Goal: Task Accomplishment & Management: Manage account settings

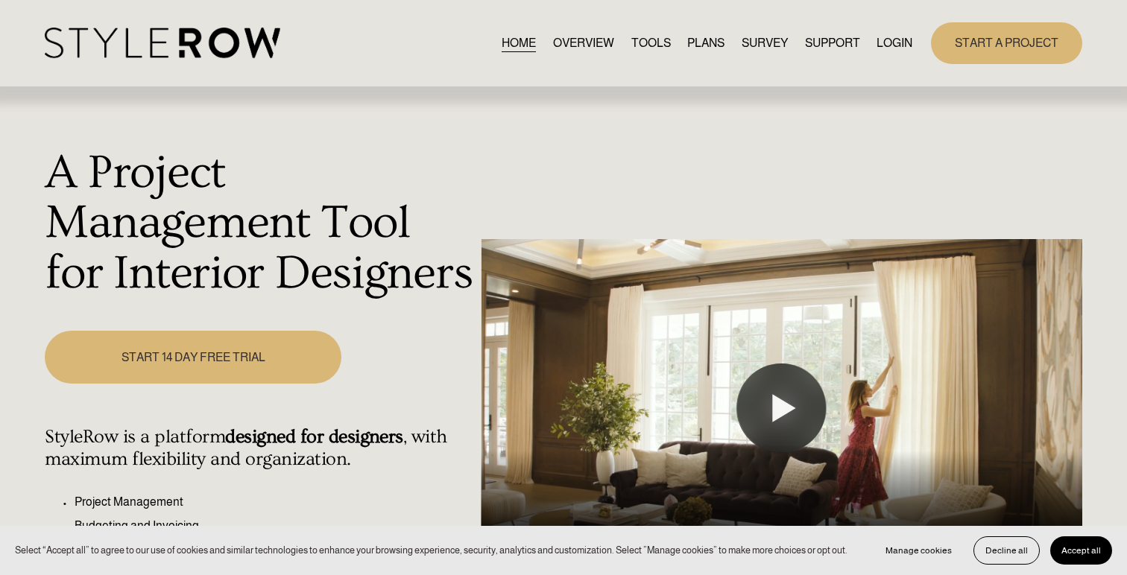
click at [899, 46] on link "LOGIN" at bounding box center [894, 43] width 36 height 20
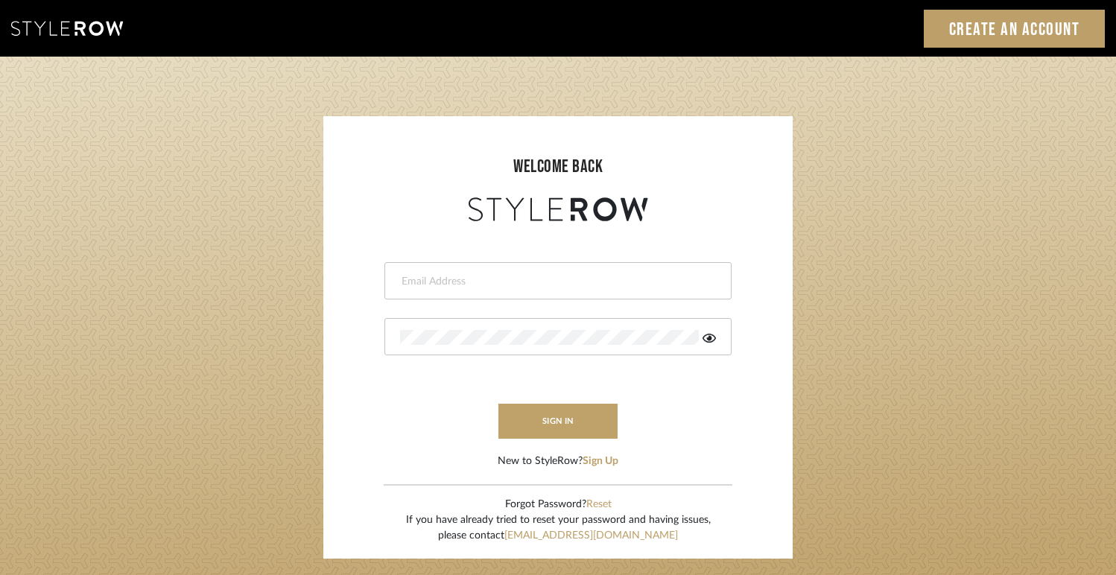
type input "[EMAIL_ADDRESS][DOMAIN_NAME]"
click at [709, 338] on icon at bounding box center [709, 338] width 13 height 9
click at [431, 419] on form "[EMAIL_ADDRESS][DOMAIN_NAME] sign in New to StyleRow? Sign Up" at bounding box center [558, 347] width 440 height 244
click at [532, 419] on button "sign in" at bounding box center [558, 421] width 119 height 35
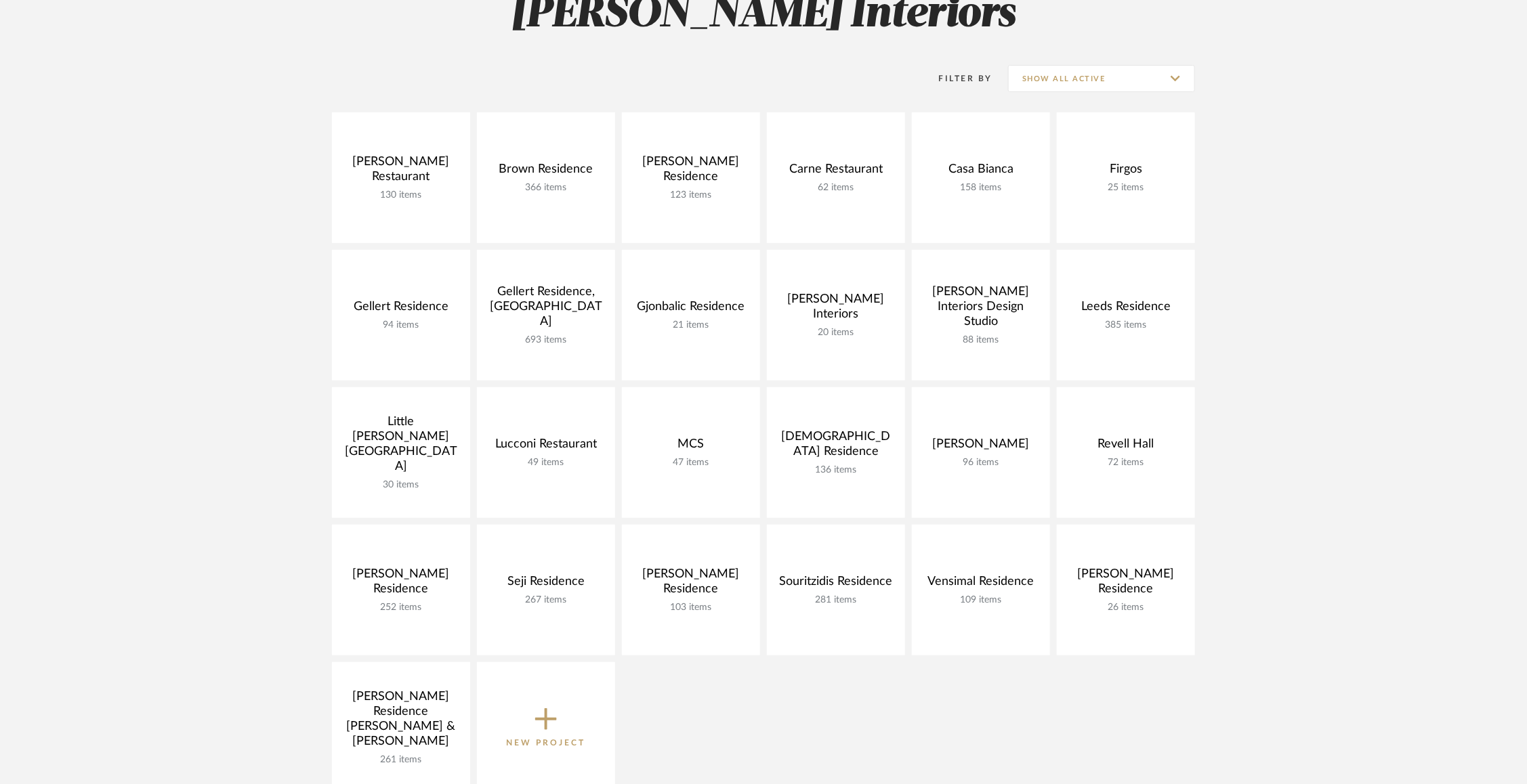
scroll to position [222, 0]
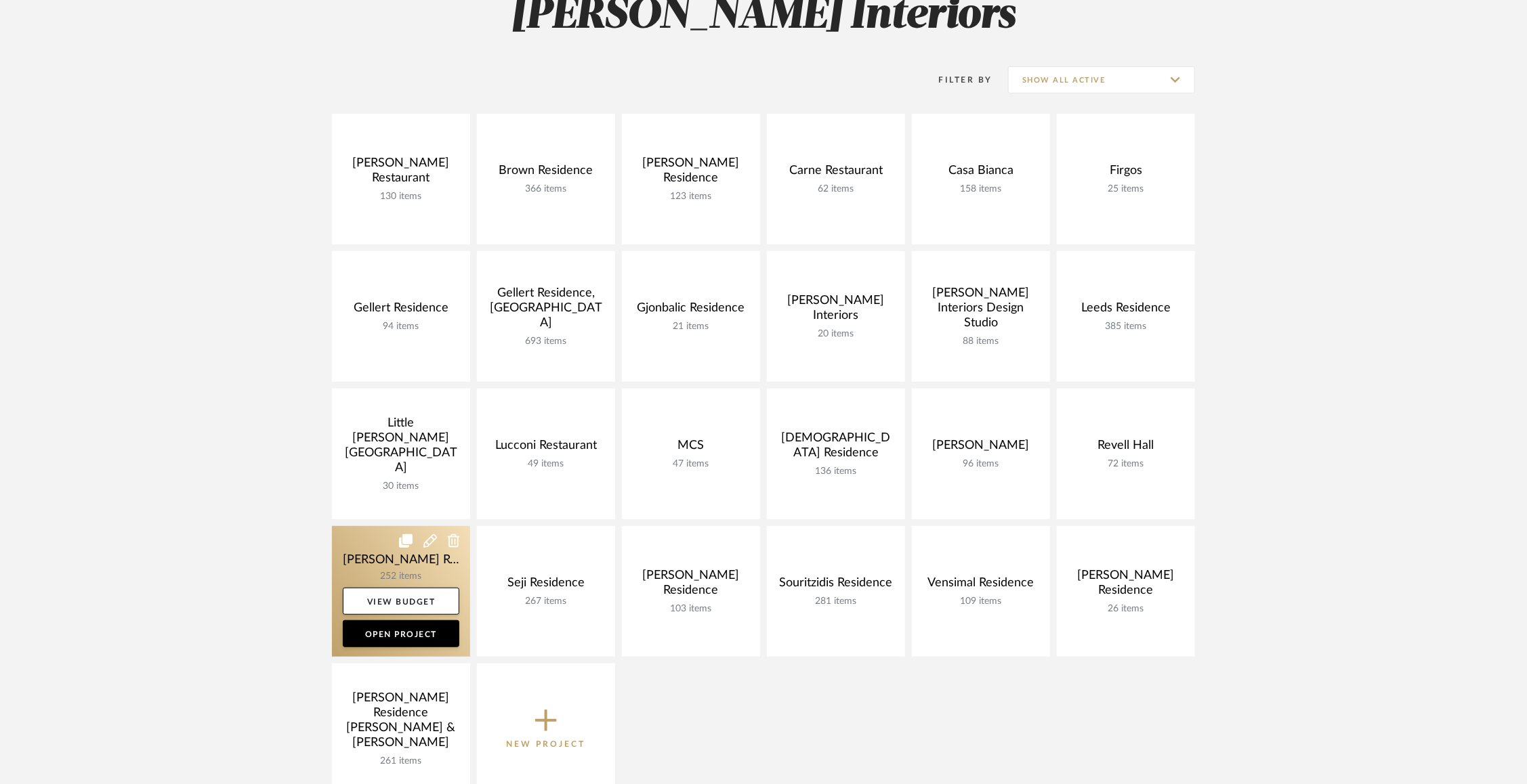
click at [372, 573] on link at bounding box center [401, 591] width 138 height 131
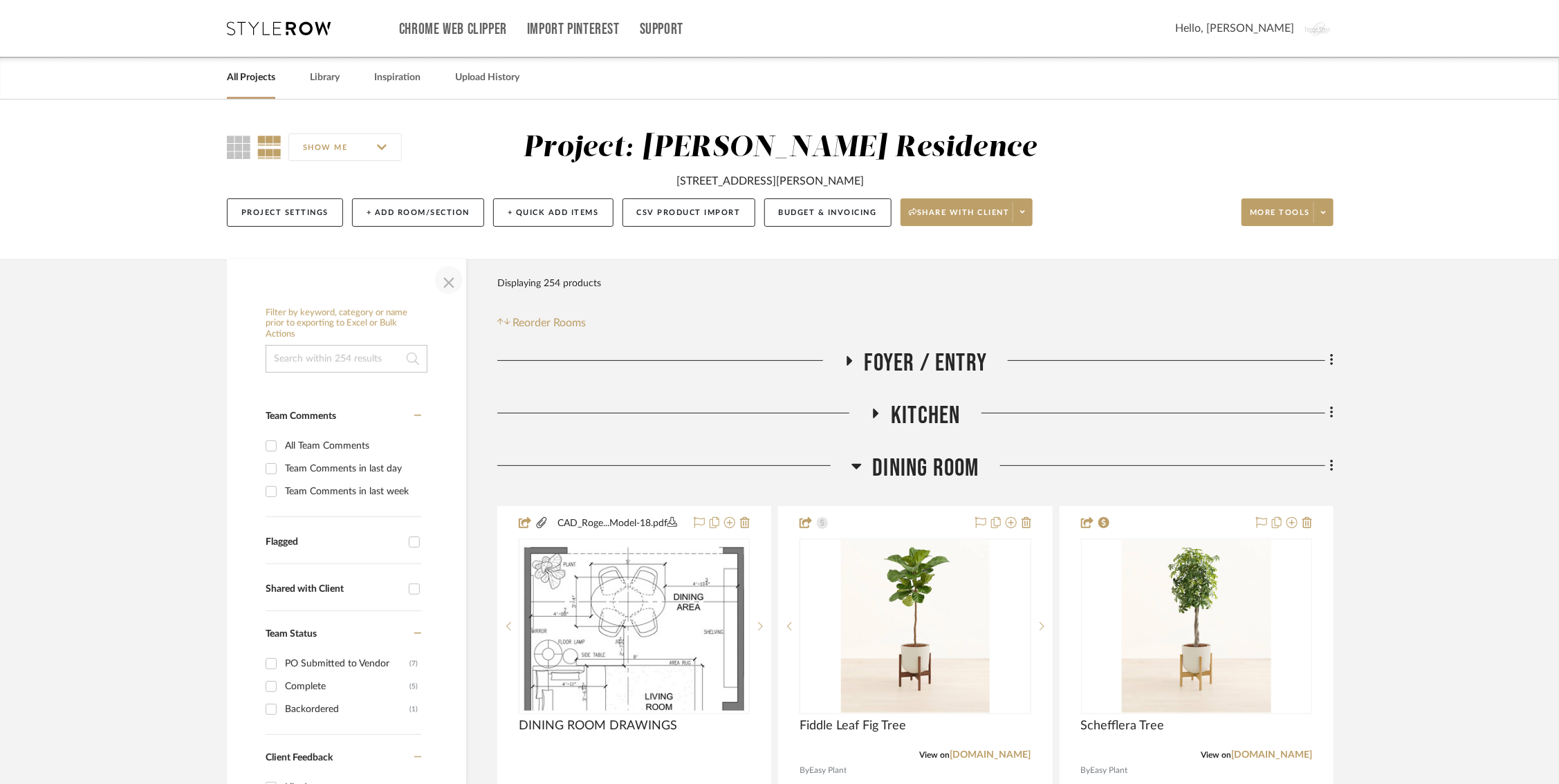
click at [453, 286] on span "button" at bounding box center [449, 280] width 33 height 33
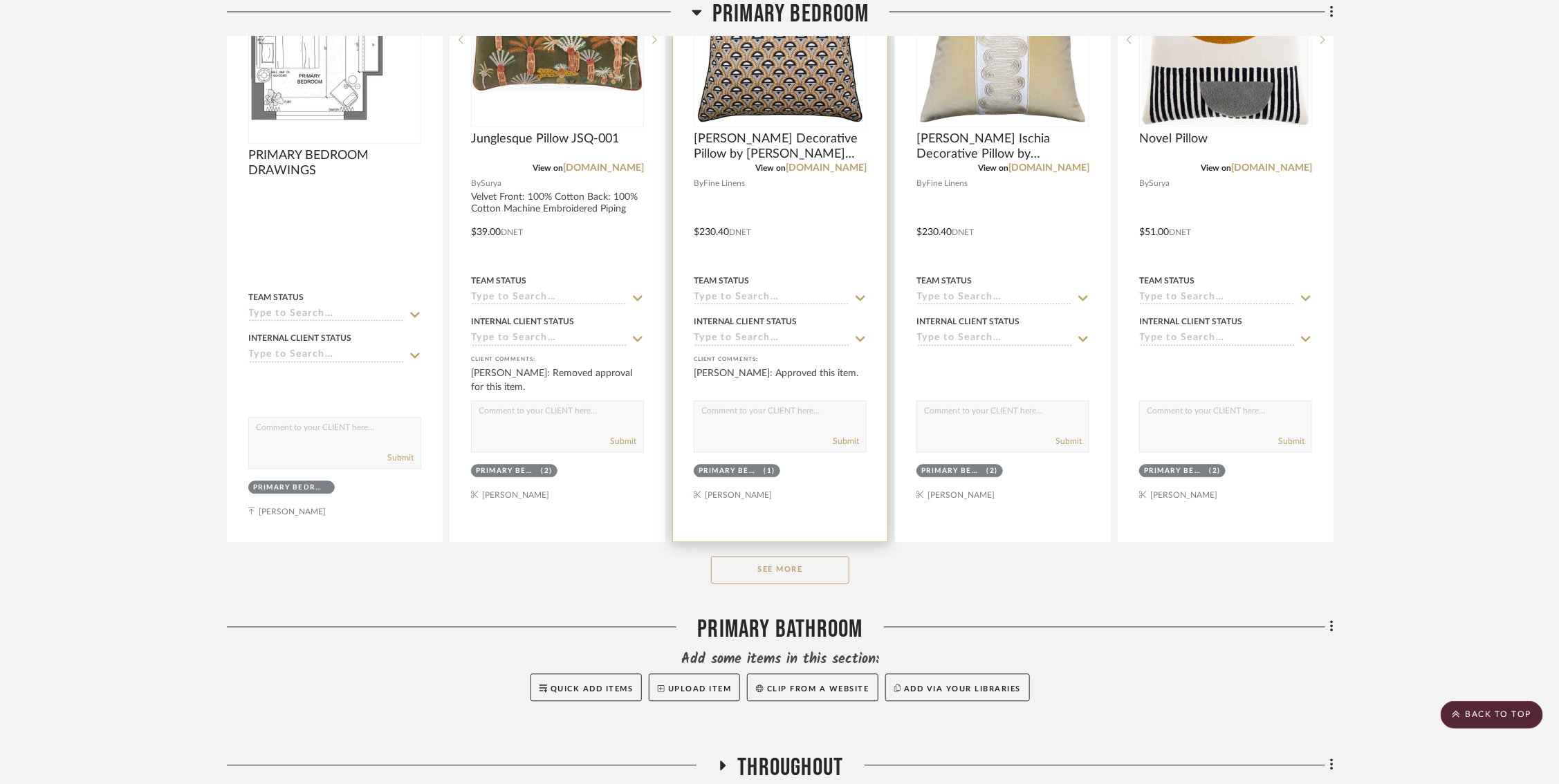
scroll to position [1678, 2]
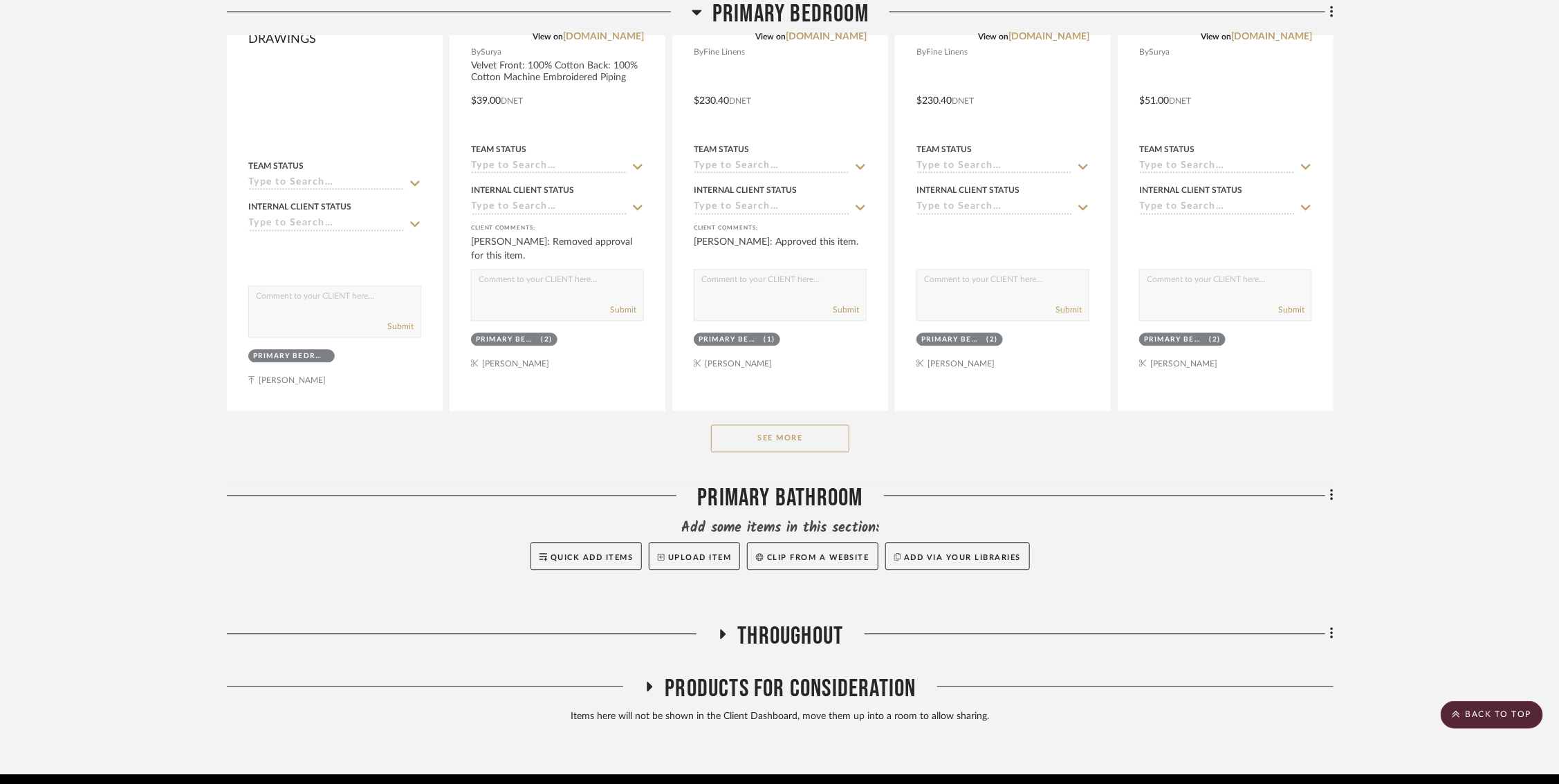
click at [770, 442] on button "See More" at bounding box center [780, 439] width 138 height 28
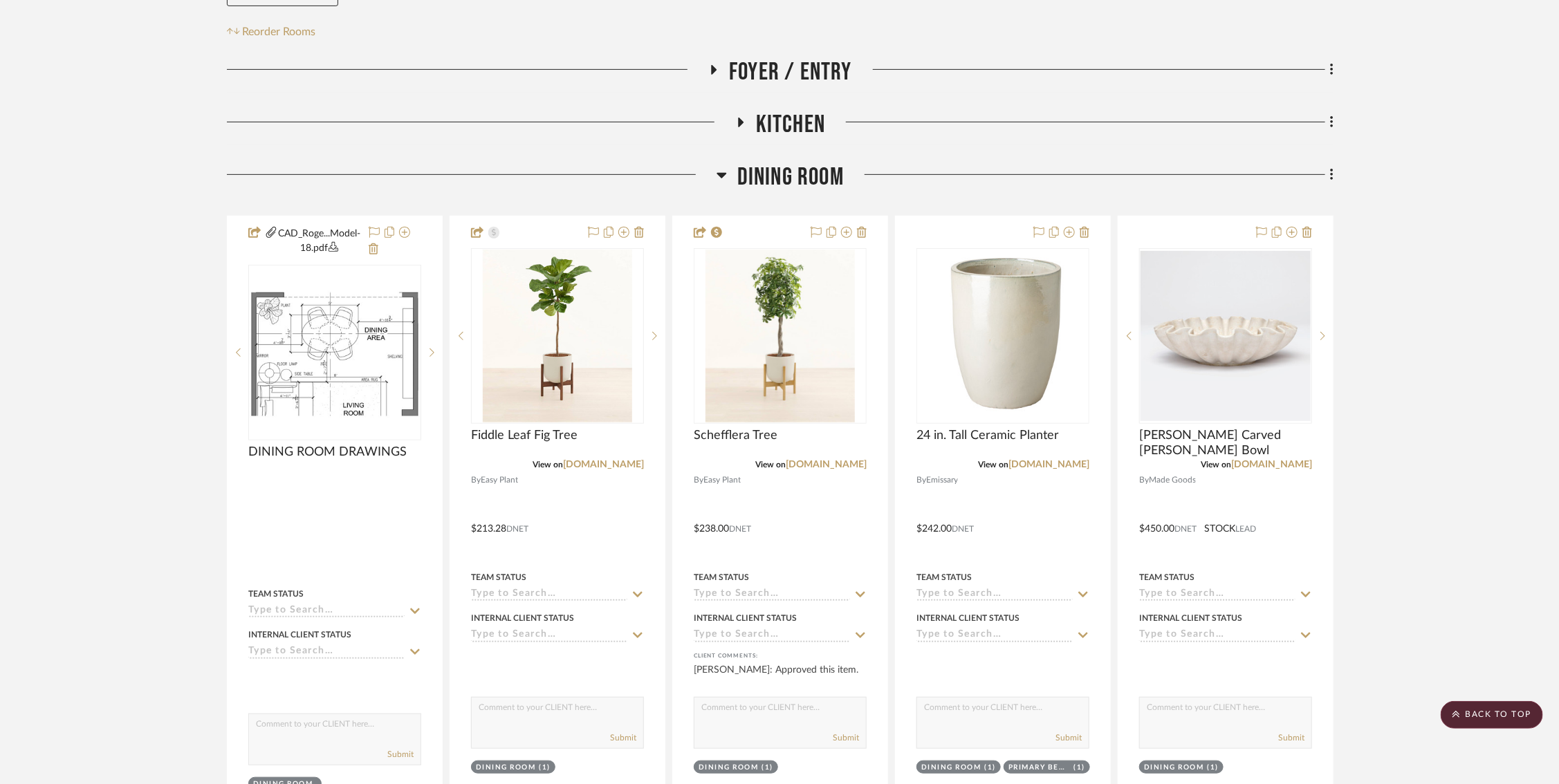
scroll to position [270, 2]
